Goal: Task Accomplishment & Management: Manage account settings

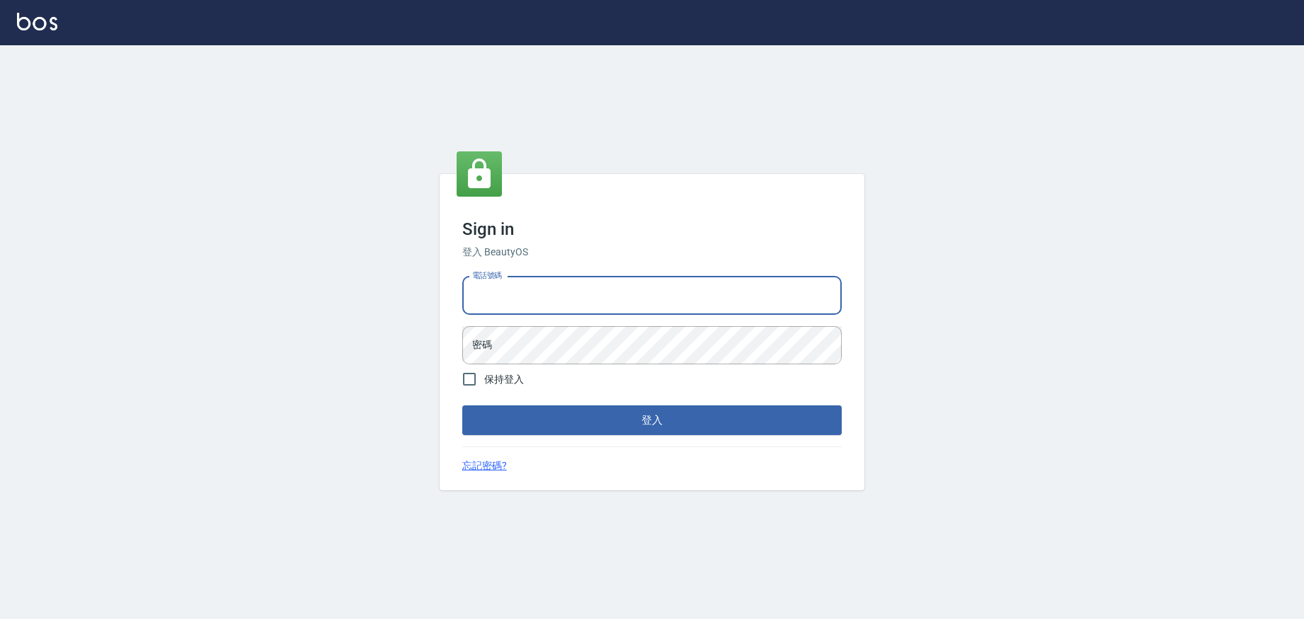
type input "0952958204"
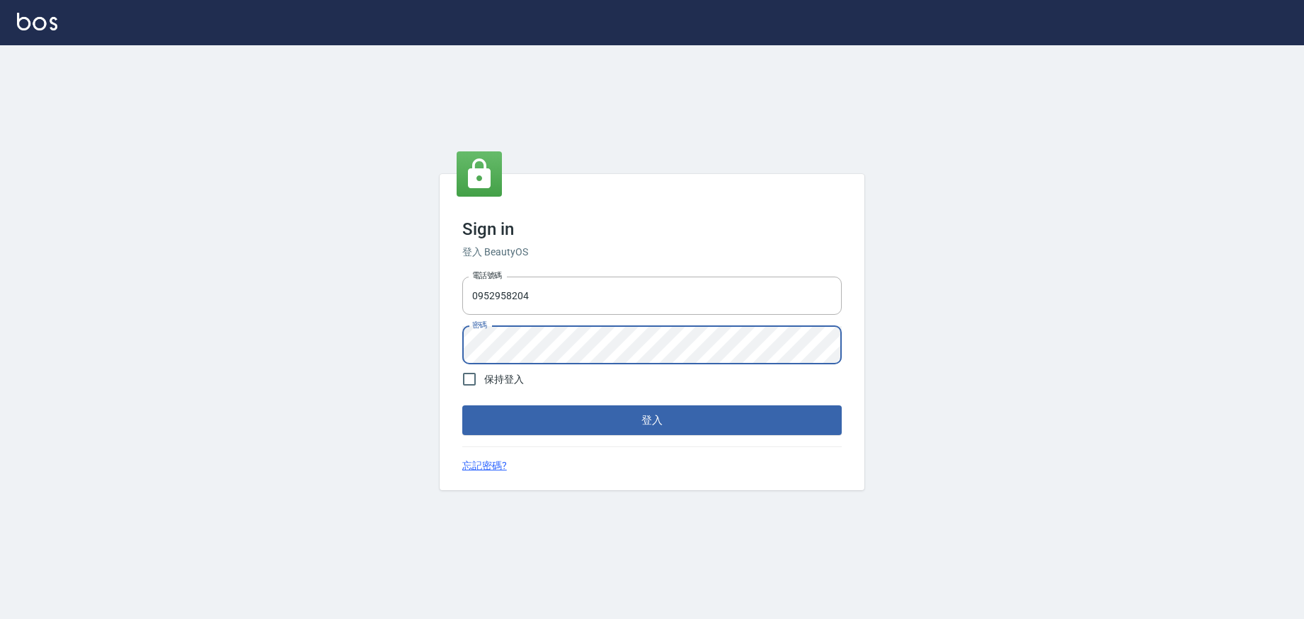
click at [552, 425] on button "登入" at bounding box center [651, 421] width 379 height 30
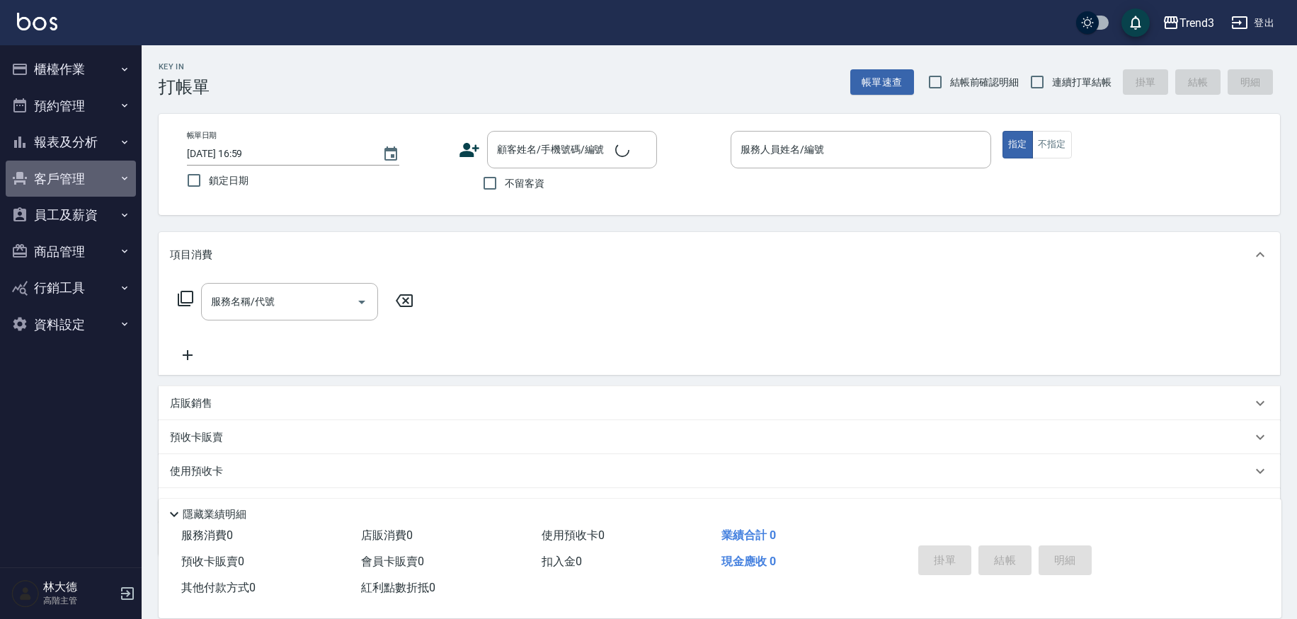
click at [55, 185] on button "客戶管理" at bounding box center [71, 179] width 130 height 37
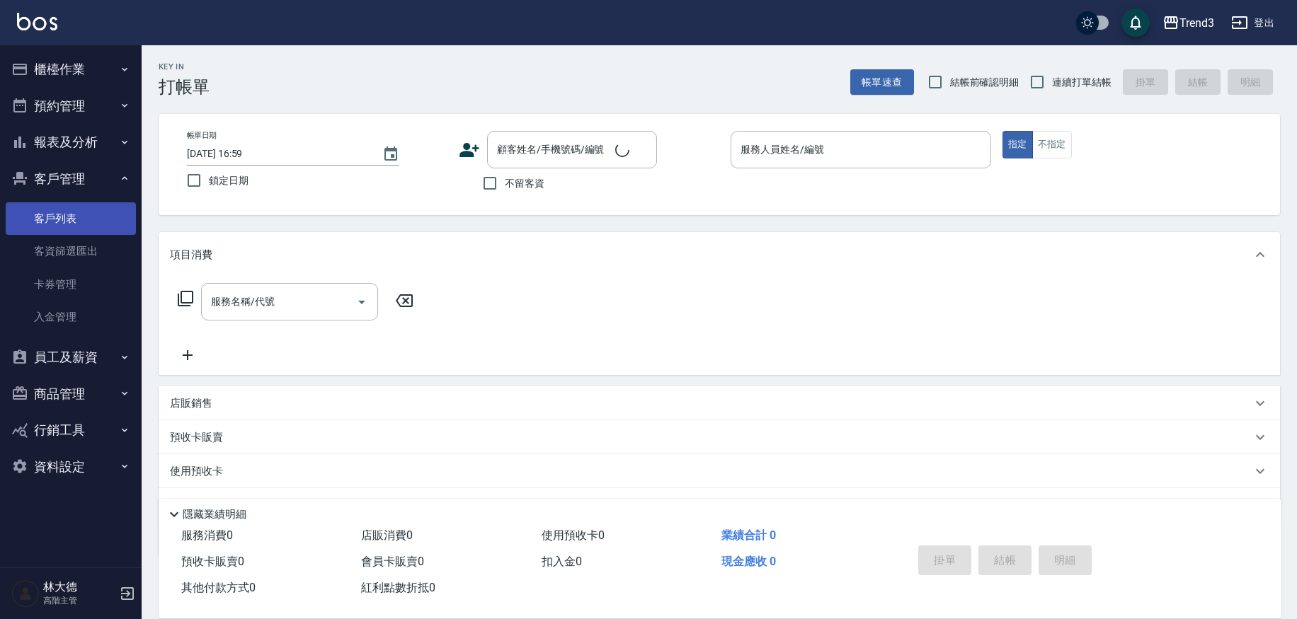
click at [89, 216] on link "客戶列表" at bounding box center [71, 218] width 130 height 33
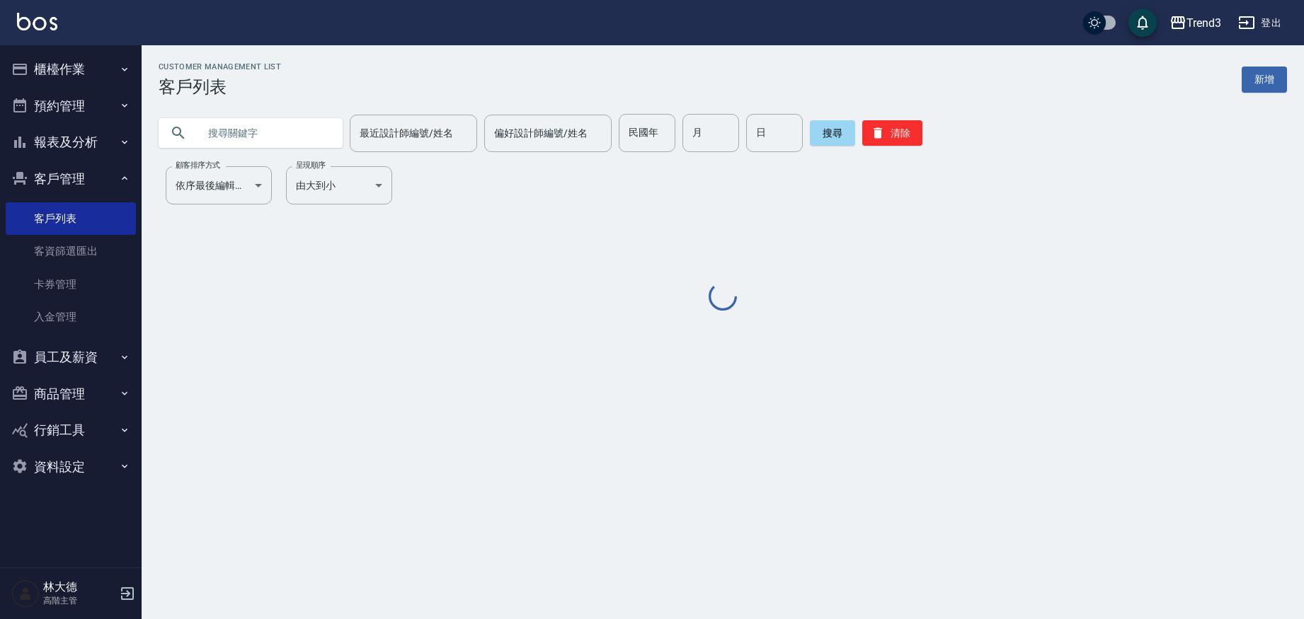
click at [273, 137] on input "text" at bounding box center [264, 133] width 133 height 38
paste input "0981041530"
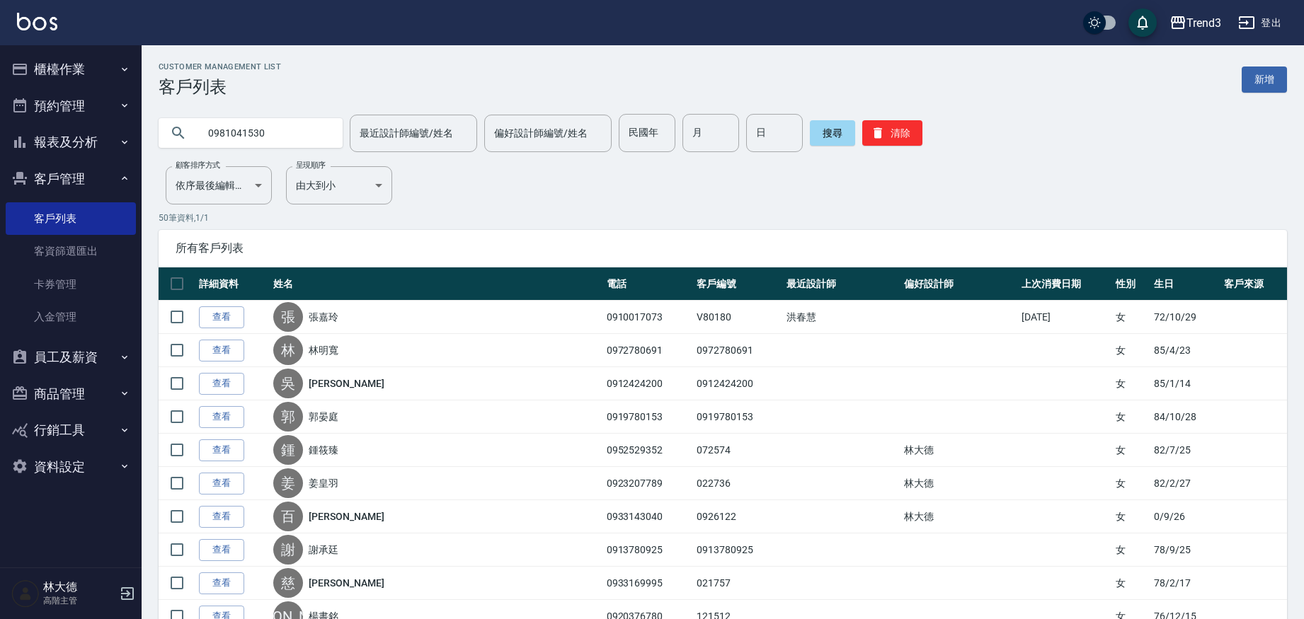
type input "0981041530"
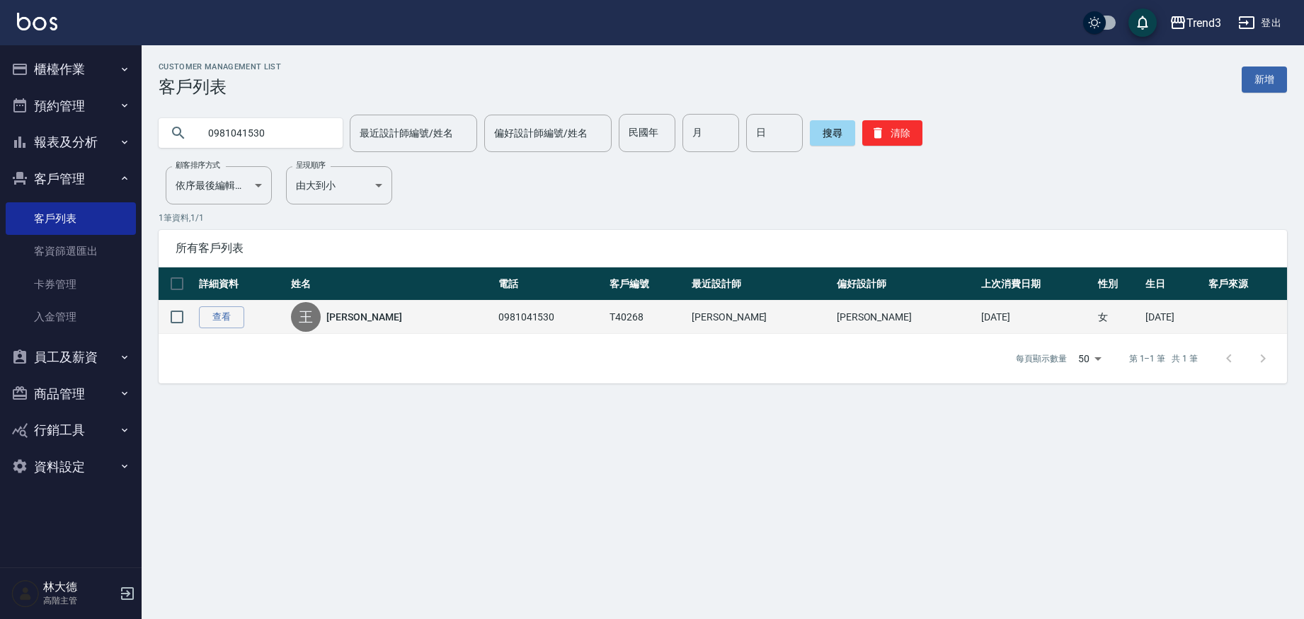
click at [360, 321] on link "[PERSON_NAME]" at bounding box center [363, 317] width 75 height 14
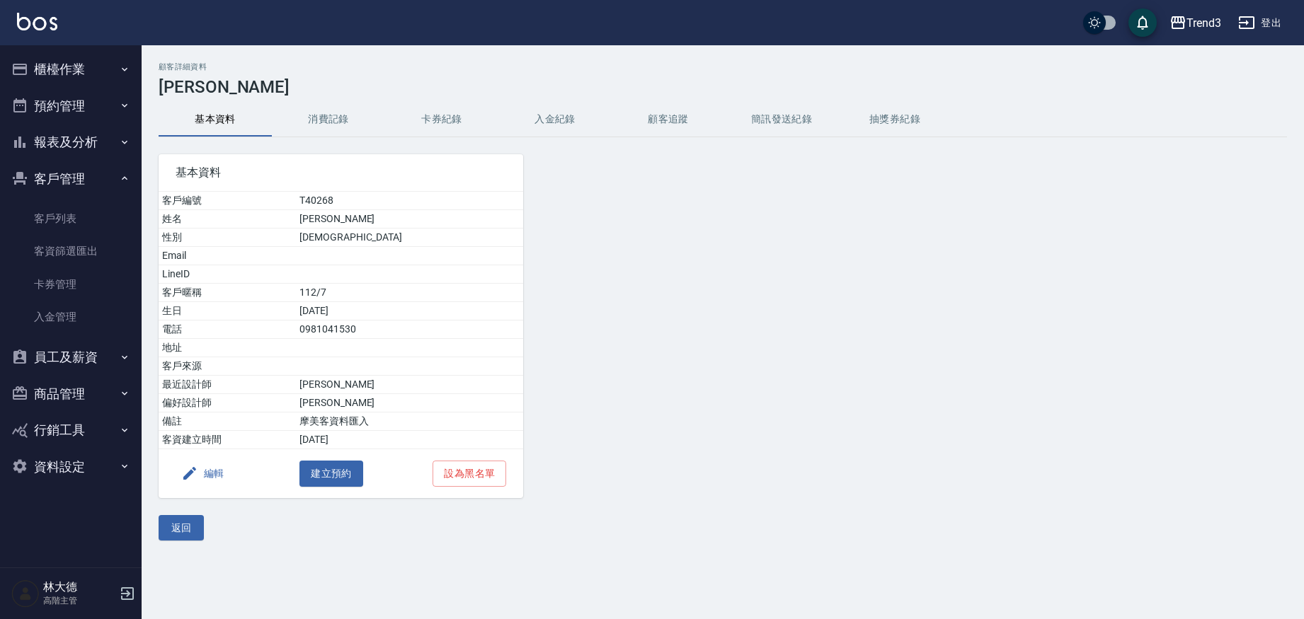
click at [341, 122] on button "消費記錄" at bounding box center [328, 120] width 113 height 34
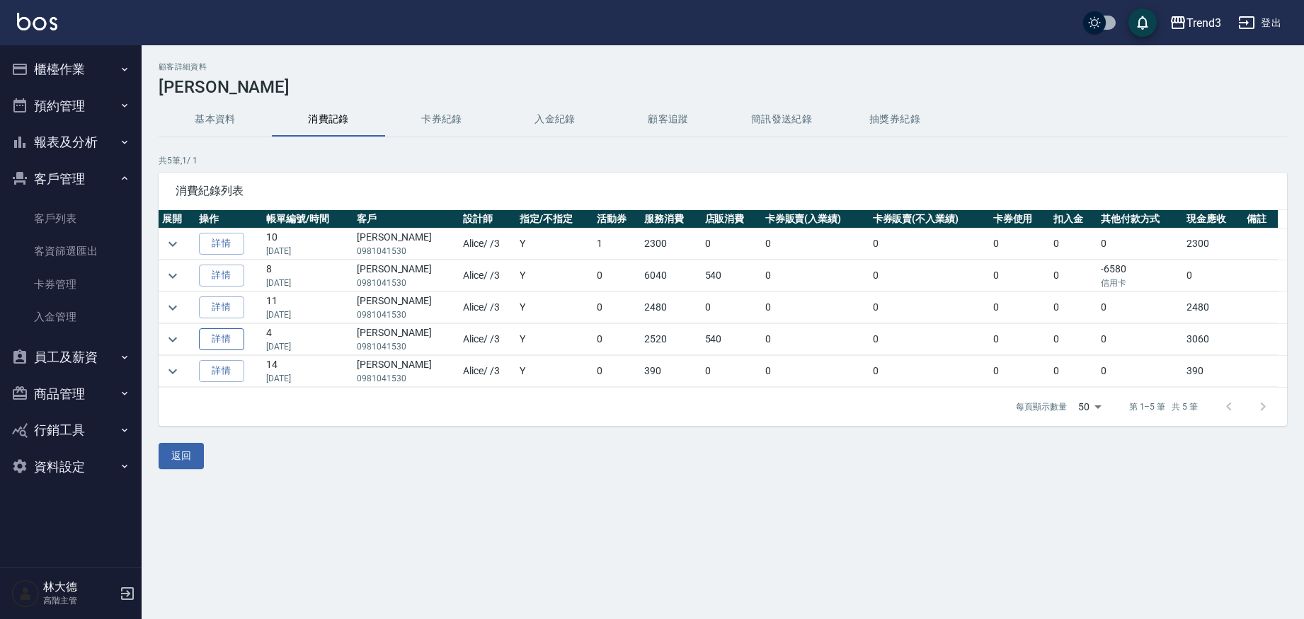
scroll to position [0, 1]
click at [233, 343] on link "詳情" at bounding box center [221, 340] width 45 height 22
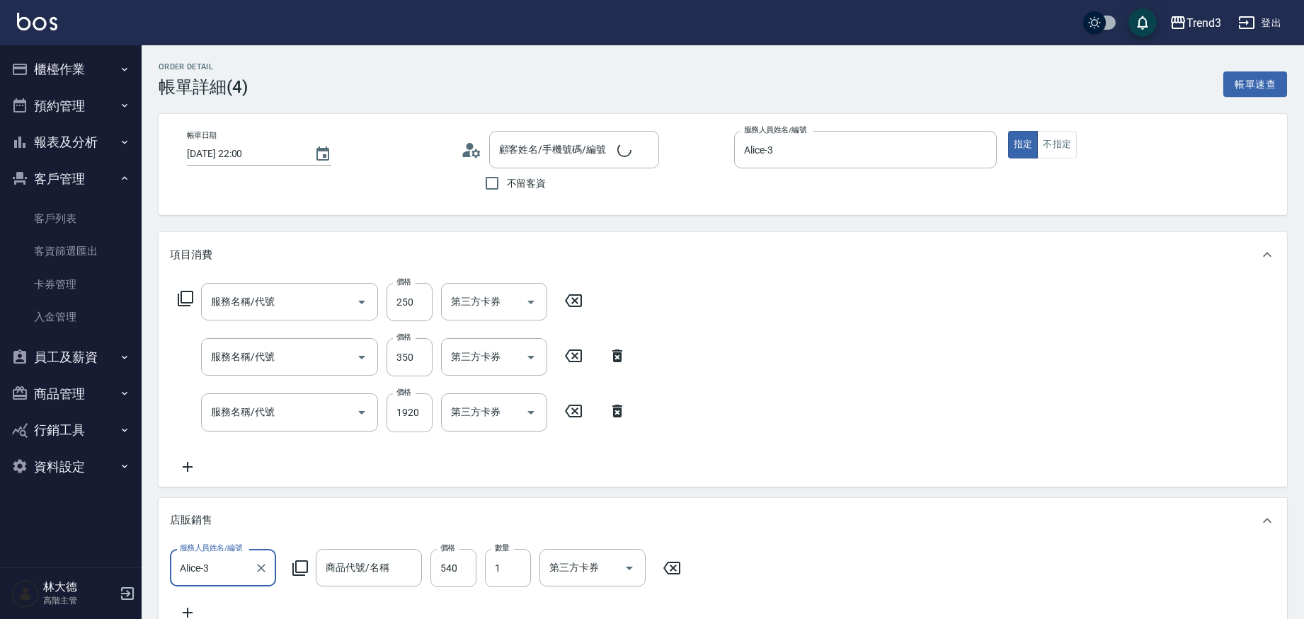
type input "[DATE] 22:00"
type input "Alice-3"
type input "洗髮(250)"
type input "剪髮(350)"
type input "燙髮(12401)"
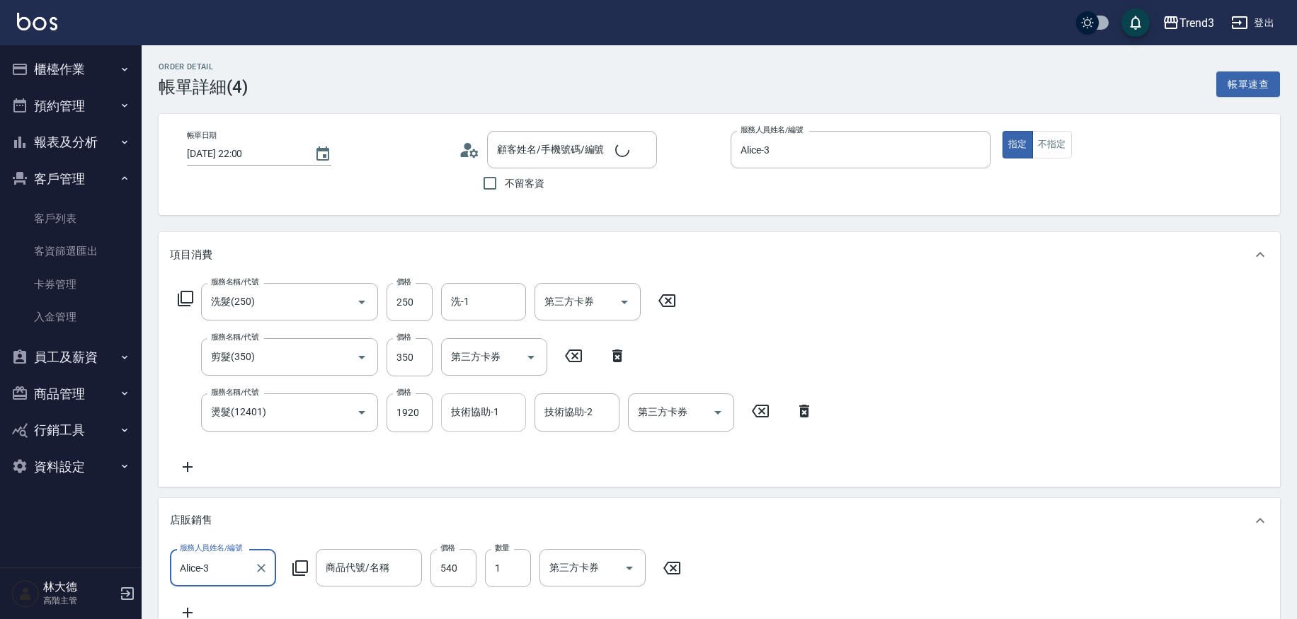
type input "[PERSON_NAME]/0981041530/T40268"
type input "ROCK洗髮精250ml-魅惑紫"
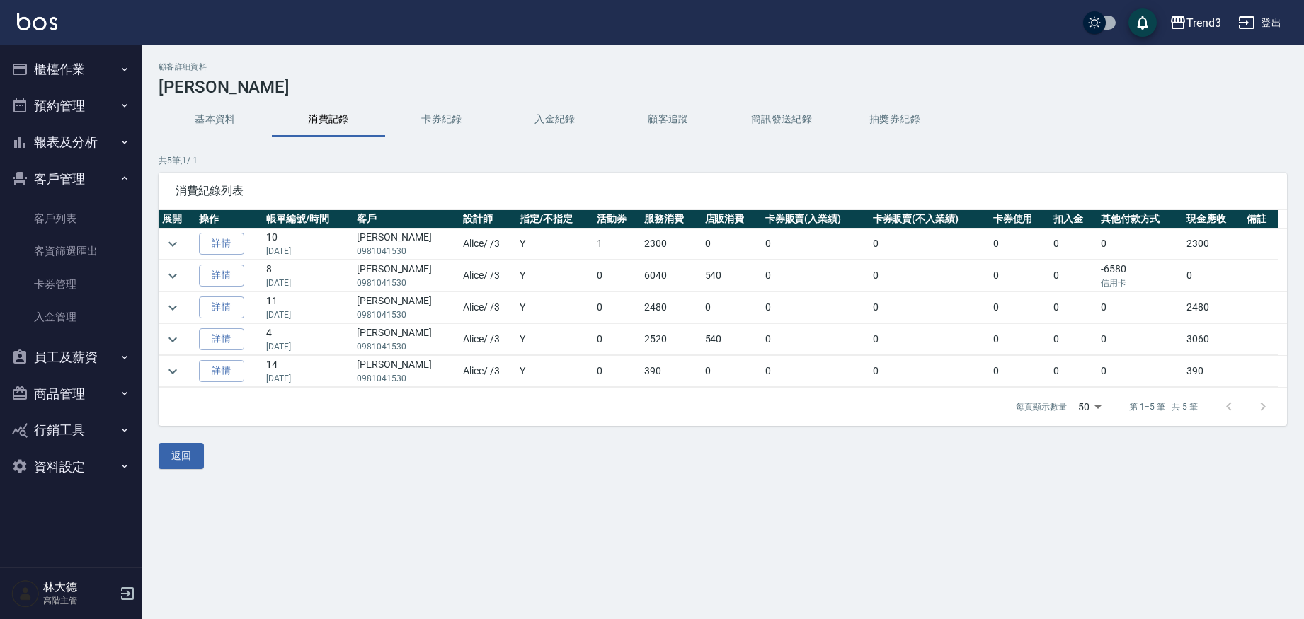
click at [195, 114] on button "基本資料" at bounding box center [215, 120] width 113 height 34
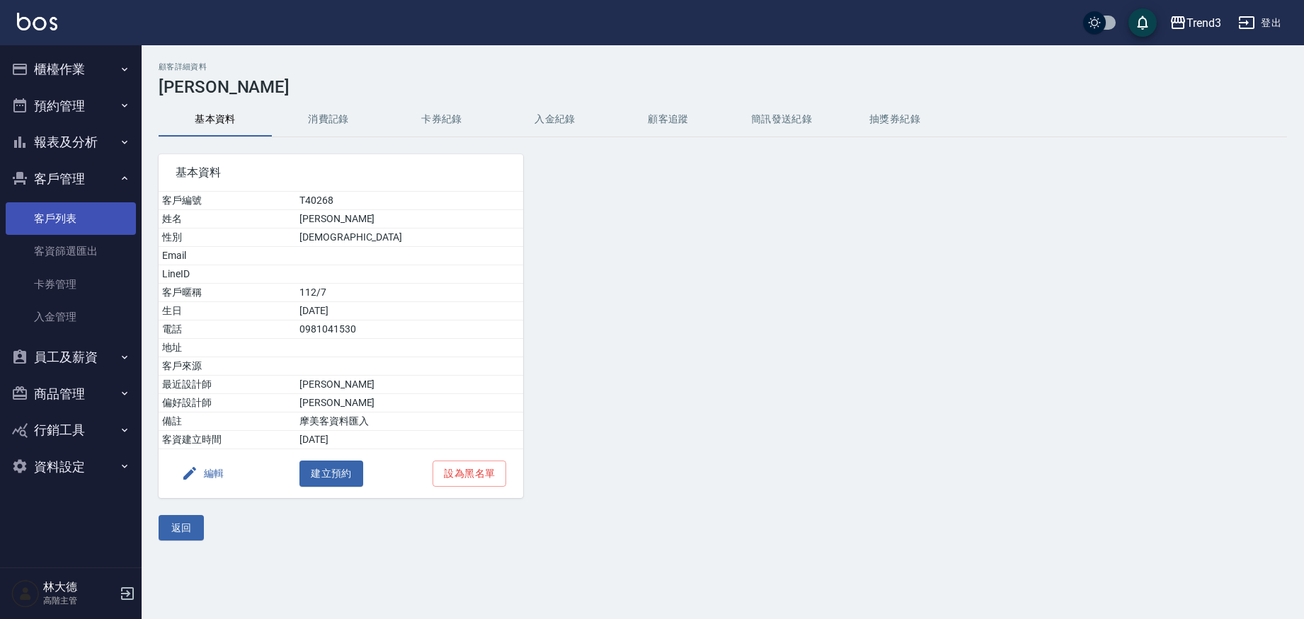
click at [64, 221] on link "客戶列表" at bounding box center [71, 218] width 130 height 33
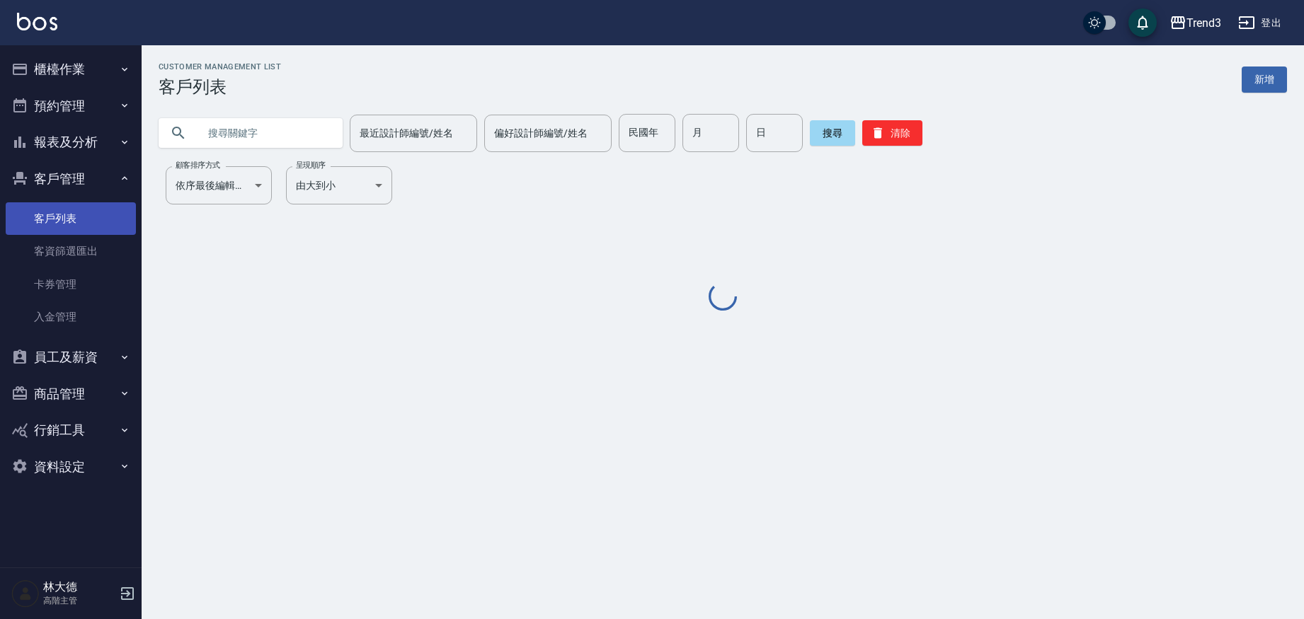
click at [65, 221] on link "客戶列表" at bounding box center [71, 218] width 130 height 33
click at [247, 131] on input "text" at bounding box center [264, 133] width 133 height 38
paste input "0975725887"
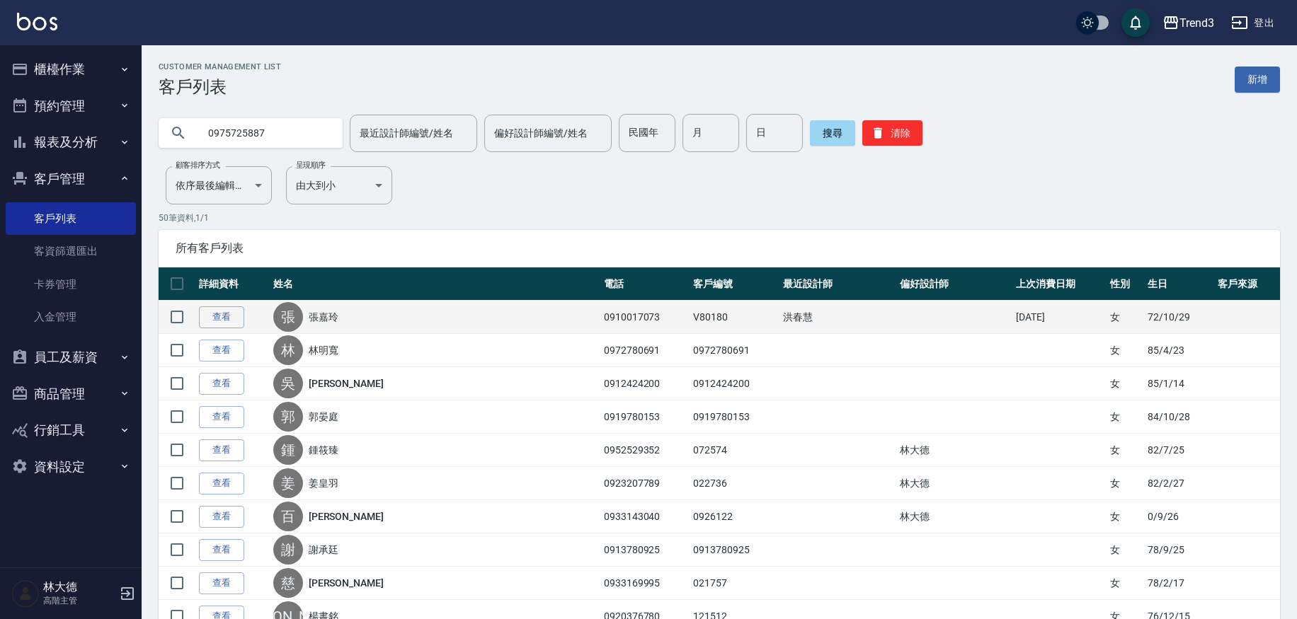
type input "0975725887"
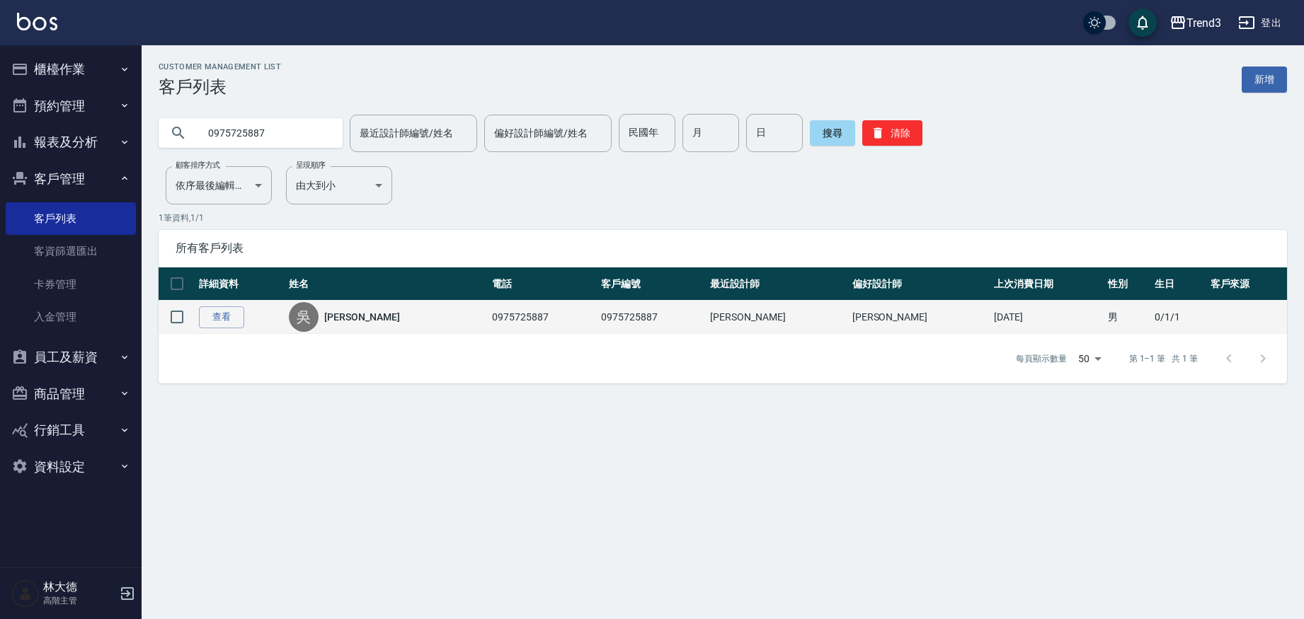
click at [360, 318] on link "[PERSON_NAME]" at bounding box center [361, 317] width 75 height 14
